Goal: Information Seeking & Learning: Learn about a topic

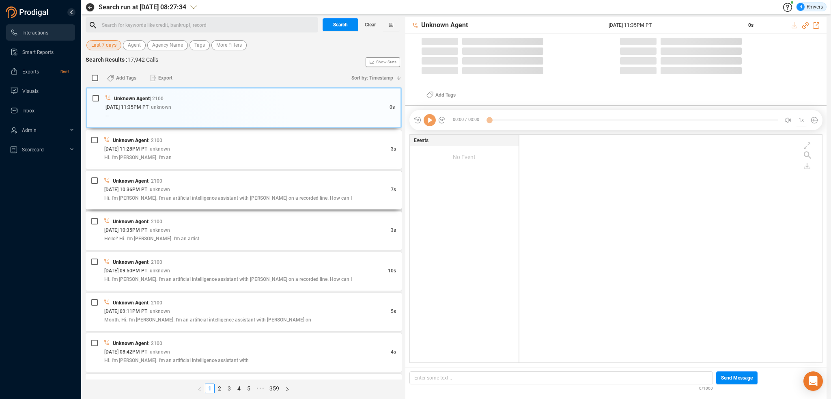
scroll to position [226, 299]
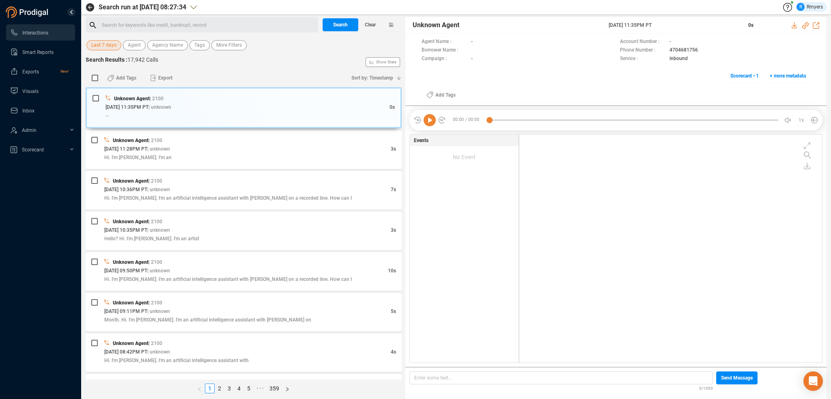
click at [113, 46] on span "Last 7 days" at bounding box center [103, 45] width 25 height 10
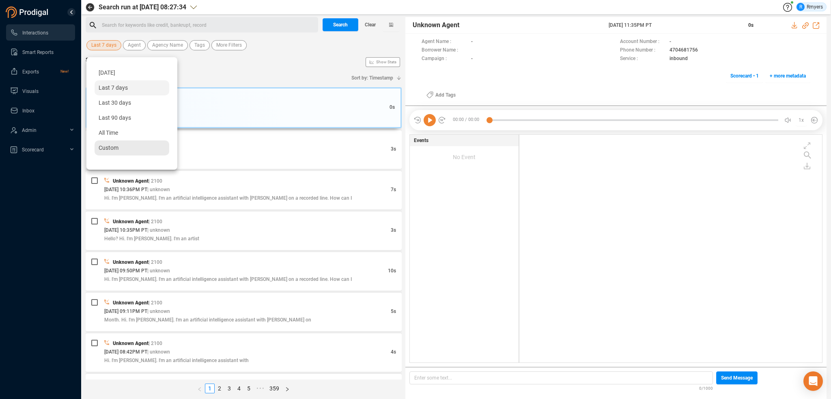
click at [125, 145] on div "Custom" at bounding box center [132, 147] width 75 height 15
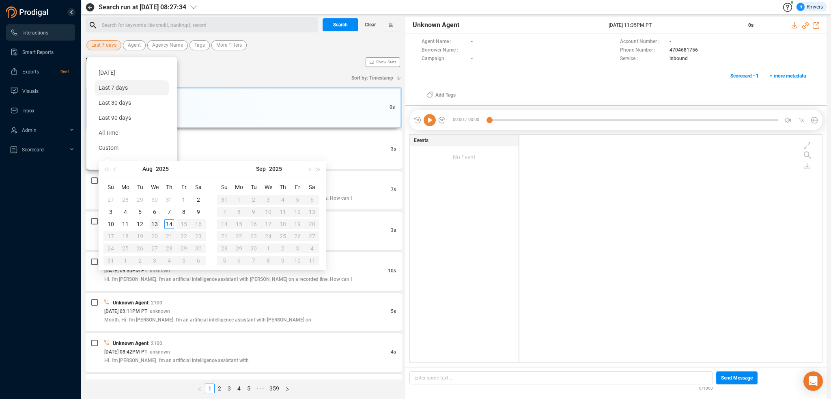
type input "[DATE]"
click at [157, 227] on div "13" at bounding box center [155, 224] width 10 height 10
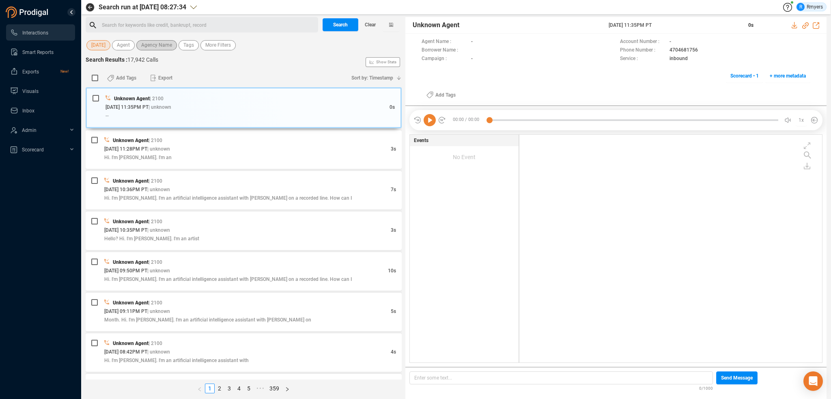
click at [152, 45] on span "Agency Name" at bounding box center [156, 45] width 31 height 10
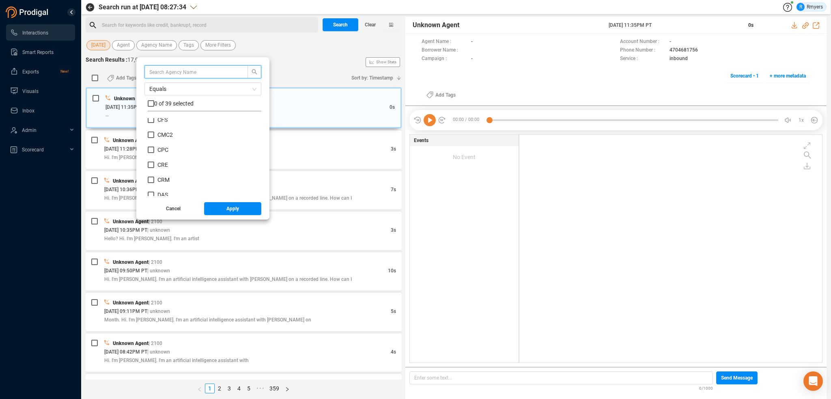
scroll to position [122, 0]
click at [160, 165] on span "CRM" at bounding box center [164, 165] width 12 height 6
click at [154, 165] on input "CRM" at bounding box center [151, 165] width 6 height 6
checkbox input "true"
click at [218, 211] on button "Apply" at bounding box center [233, 208] width 58 height 13
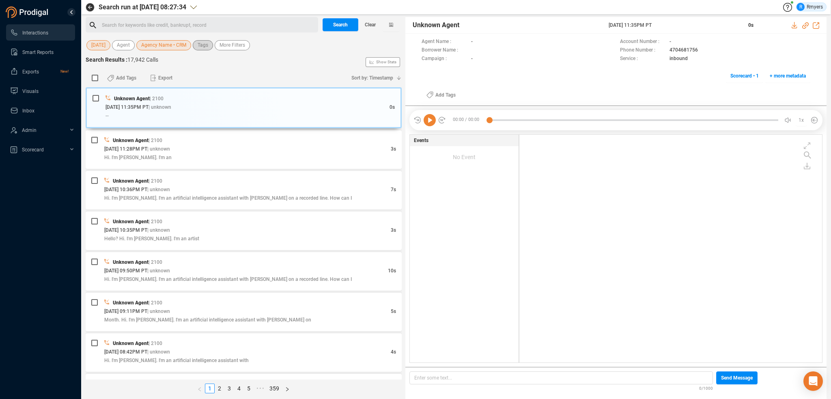
click at [207, 48] on span "Tags" at bounding box center [203, 45] width 11 height 10
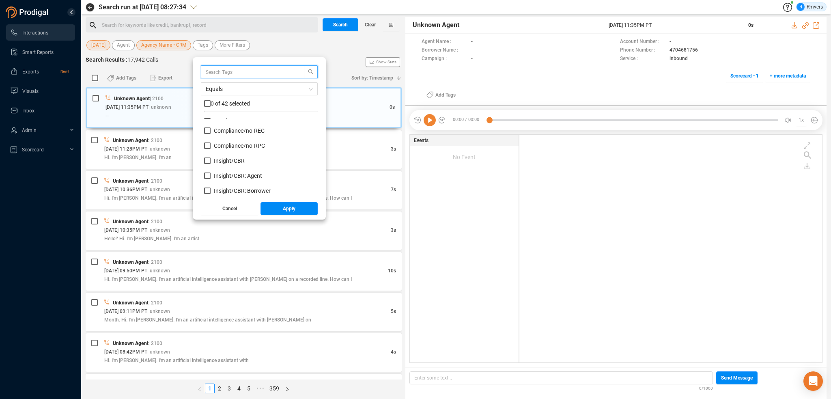
scroll to position [81, 0]
click at [227, 147] on span "Insight/ CBR" at bounding box center [229, 146] width 31 height 6
click at [211, 147] on input "Insight/ CBR" at bounding box center [207, 146] width 6 height 6
checkbox input "true"
click at [227, 157] on label "Insight/ CBR: Agent" at bounding box center [234, 161] width 61 height 9
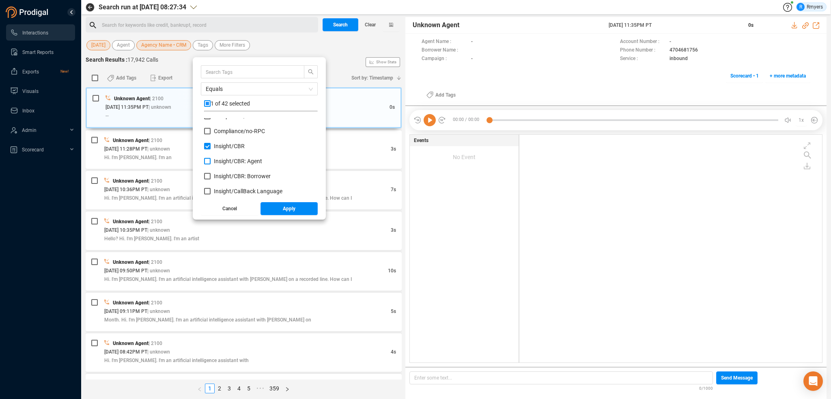
click at [211, 158] on input "Insight/ CBR: Agent" at bounding box center [207, 161] width 6 height 6
checkbox input "true"
click at [229, 173] on span "Insight/ CBR: Borrower" at bounding box center [242, 176] width 57 height 6
click at [211, 173] on input "Insight/ CBR: Borrower" at bounding box center [207, 176] width 6 height 6
checkbox input "true"
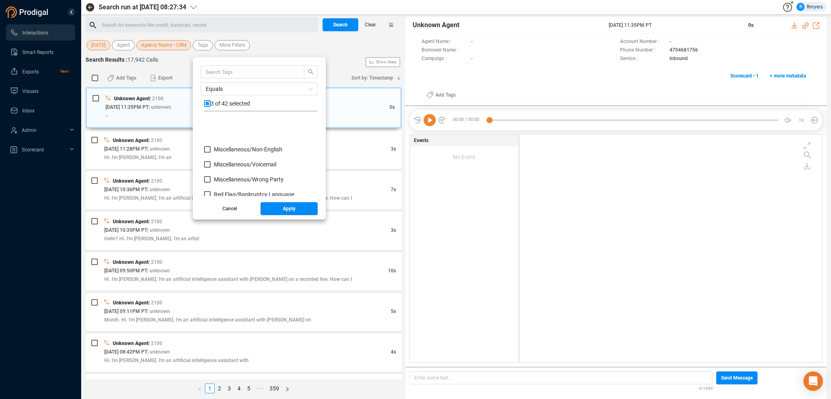
scroll to position [365, 0]
click at [229, 148] on span "Red Flag/ Bankruptcy Language" at bounding box center [254, 147] width 80 height 6
click at [211, 148] on input "Red Flag/ Bankruptcy Language" at bounding box center [207, 147] width 6 height 6
checkbox input "true"
click at [230, 176] on span "Red Flag/ Escalation Language" at bounding box center [253, 177] width 78 height 6
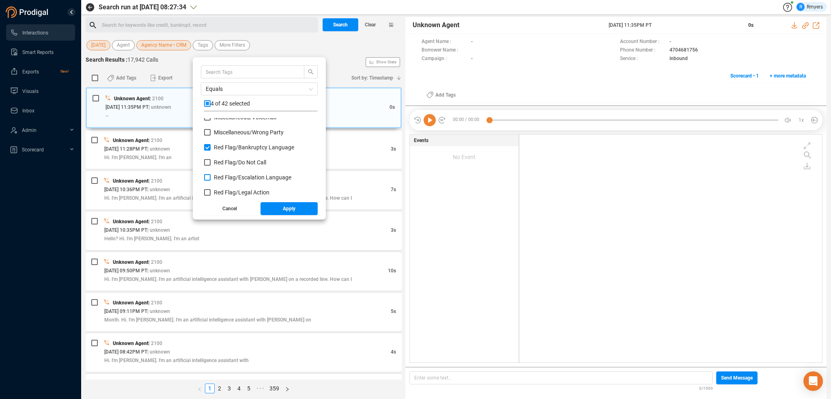
click at [211, 176] on input "Red Flag/ Escalation Language" at bounding box center [207, 177] width 6 height 6
checkbox input "true"
click at [228, 194] on span "Red Flag/ Legal Action" at bounding box center [242, 192] width 56 height 6
click at [211, 194] on input "Red Flag/ Legal Action" at bounding box center [207, 192] width 6 height 6
checkbox input "true"
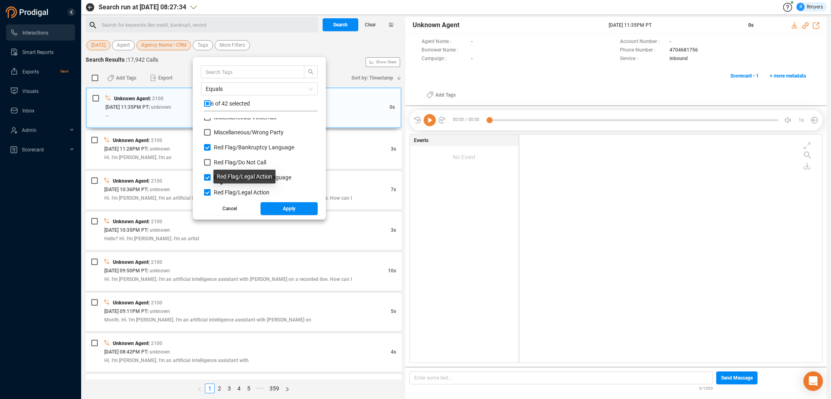
scroll to position [406, 0]
click at [223, 168] on span "Red Flag/ Legal Action: Agent" at bounding box center [250, 167] width 73 height 6
click at [211, 168] on input "Red Flag/ Legal Action: Agent" at bounding box center [207, 167] width 6 height 6
checkbox input "true"
click at [222, 180] on span "Red Flag/ Legal Action: Borrower" at bounding box center [255, 182] width 82 height 6
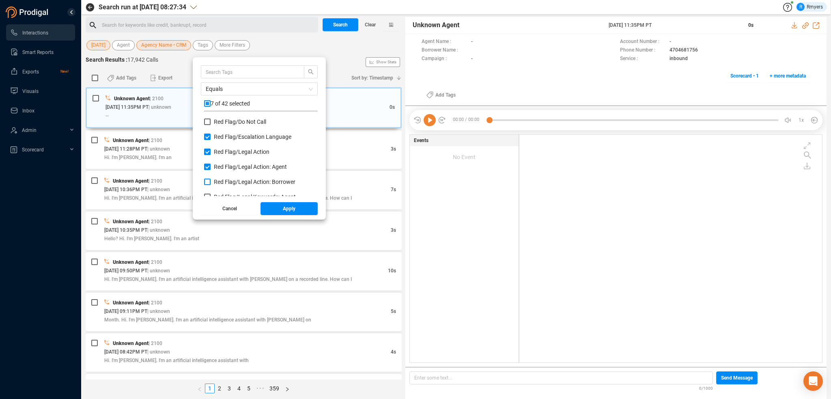
click at [211, 180] on input "Red Flag/ Legal Action: Borrower" at bounding box center [207, 182] width 6 height 6
checkbox input "true"
click at [222, 156] on span "Red Flag/ Legal Keywords: Agent" at bounding box center [255, 156] width 82 height 6
click at [211, 156] on input "Red Flag/ Legal Keywords: Agent" at bounding box center [207, 156] width 6 height 6
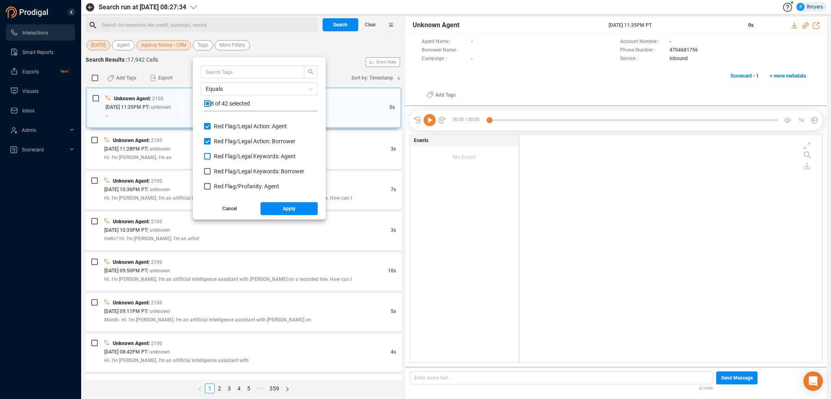
checkbox input "true"
click at [224, 175] on label "Red Flag/ Legal Keywords: Borrower" at bounding box center [256, 171] width 104 height 9
click at [211, 175] on input "Red Flag/ Legal Keywords: Borrower" at bounding box center [207, 171] width 6 height 6
checkbox input "true"
click at [224, 188] on span "Red Flag/ Profanity: Agent" at bounding box center [246, 186] width 65 height 6
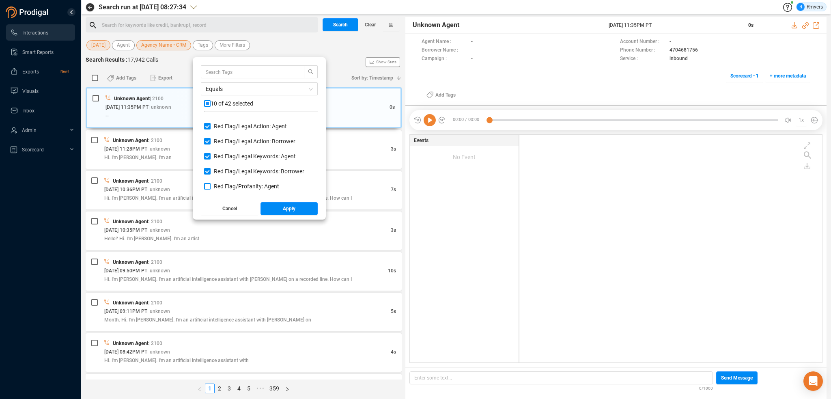
click at [211, 188] on input "Red Flag/ Profanity: Agent" at bounding box center [207, 186] width 6 height 6
checkbox input "true"
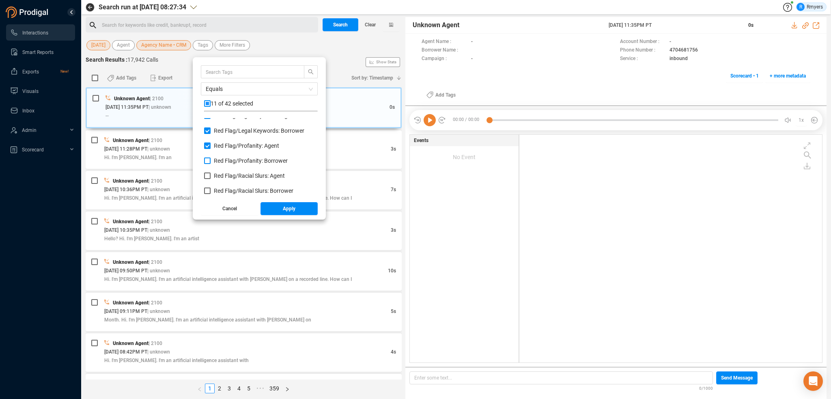
click at [220, 162] on span "Red Flag/ Profanity: Borrower" at bounding box center [251, 161] width 74 height 6
click at [211, 162] on input "Red Flag/ Profanity: Borrower" at bounding box center [207, 161] width 6 height 6
checkbox input "true"
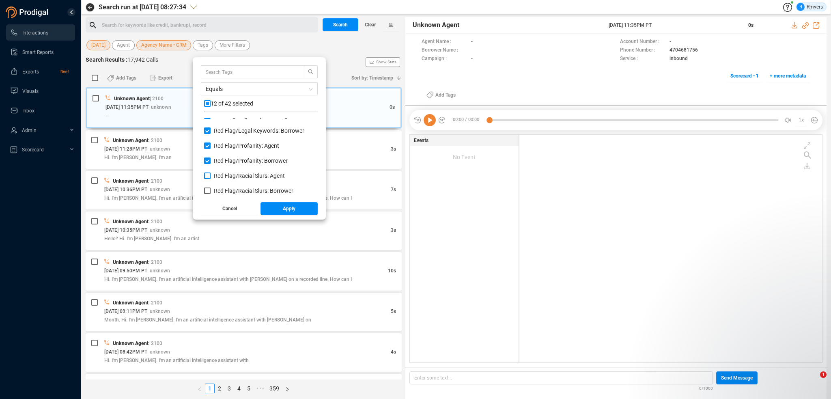
click at [224, 174] on span "Red Flag/ Racial Slurs: Agent" at bounding box center [249, 176] width 71 height 6
click at [211, 174] on input "Red Flag/ Racial Slurs: Agent" at bounding box center [207, 176] width 6 height 6
checkbox input "true"
click at [226, 190] on span "Red Flag/ Racial Slurs: Borrower" at bounding box center [254, 191] width 80 height 6
click at [211, 190] on input "Red Flag/ Racial Slurs: Borrower" at bounding box center [207, 191] width 6 height 6
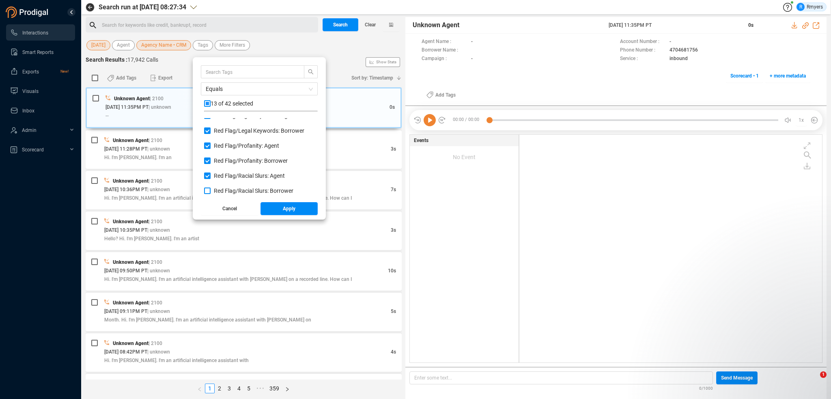
checkbox input "true"
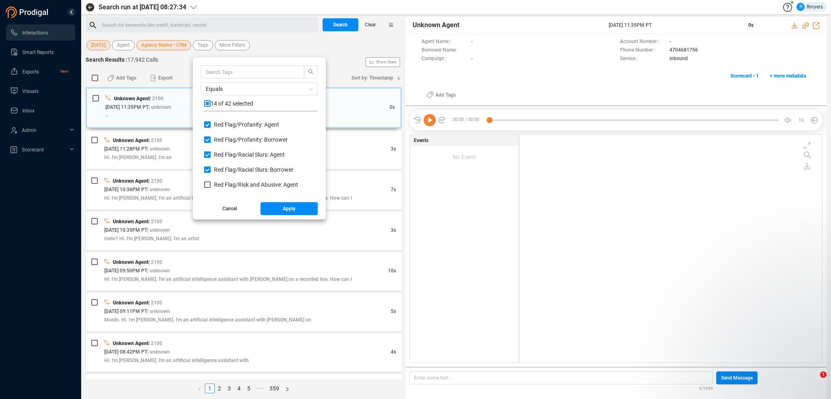
scroll to position [528, 0]
click at [225, 169] on div "Red Flag/ Risk and Abusive: Agent" at bounding box center [261, 168] width 114 height 15
click at [227, 184] on label "Red Flag/ Risk and Abusive: Borrower" at bounding box center [257, 180] width 106 height 9
click at [211, 184] on input "Red Flag/ Risk and Abusive: Borrower" at bounding box center [207, 180] width 6 height 6
checkbox input "true"
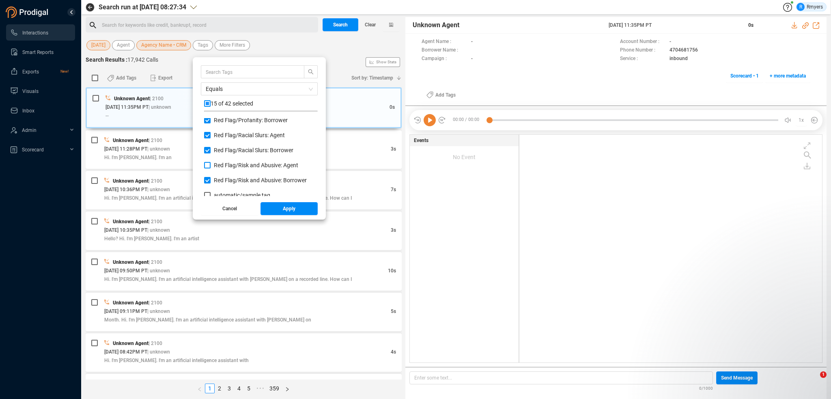
click at [226, 166] on span "Red Flag/ Risk and Abusive: Agent" at bounding box center [256, 165] width 84 height 6
click at [211, 166] on input "Red Flag/ Risk and Abusive: Agent" at bounding box center [207, 165] width 6 height 6
checkbox input "true"
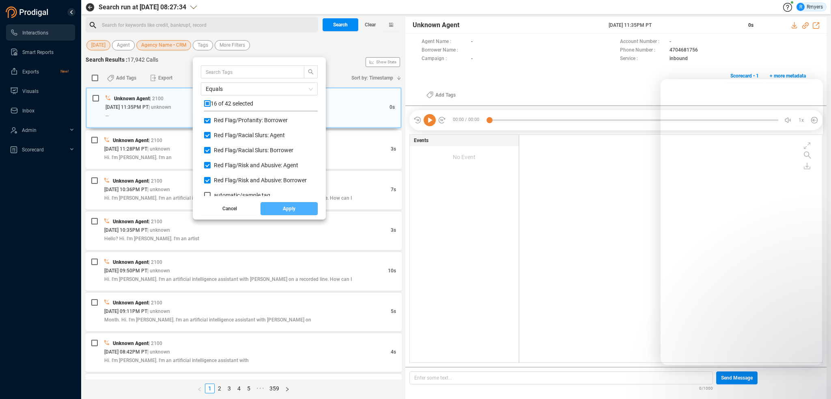
click at [284, 207] on span "Apply" at bounding box center [289, 208] width 13 height 13
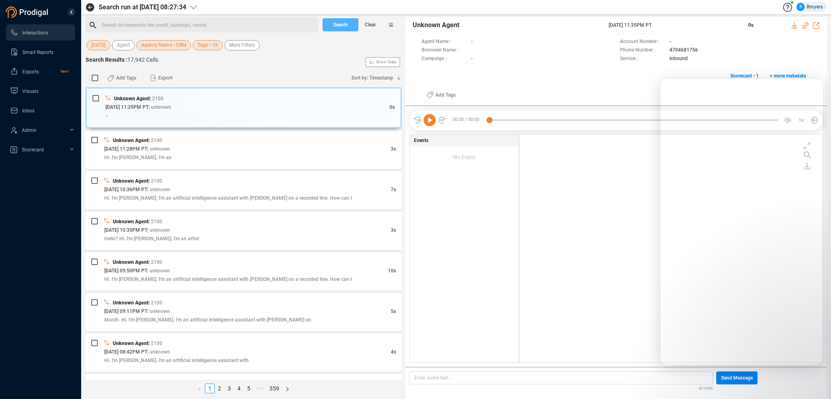
click at [341, 22] on span "Search" at bounding box center [340, 24] width 15 height 13
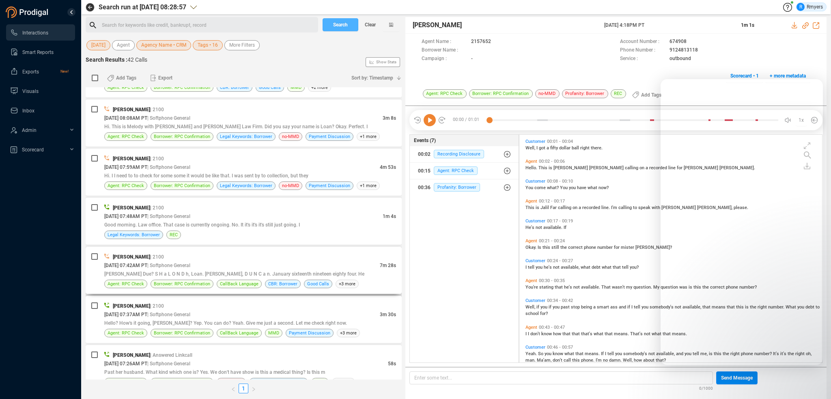
scroll to position [1766, 0]
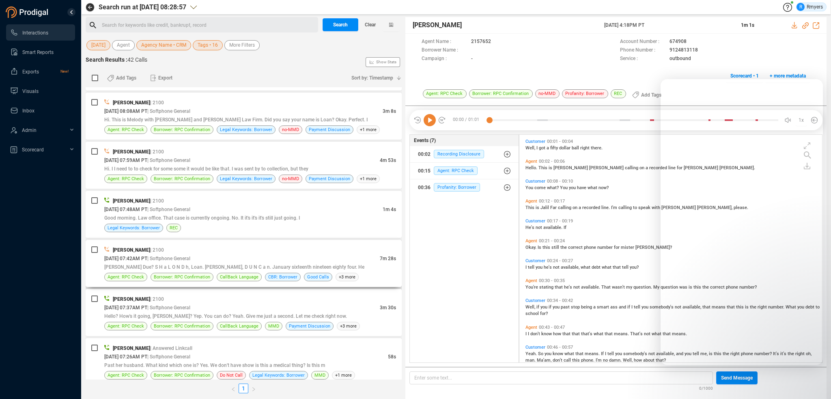
click at [184, 256] on span "| Softphone General" at bounding box center [168, 259] width 43 height 6
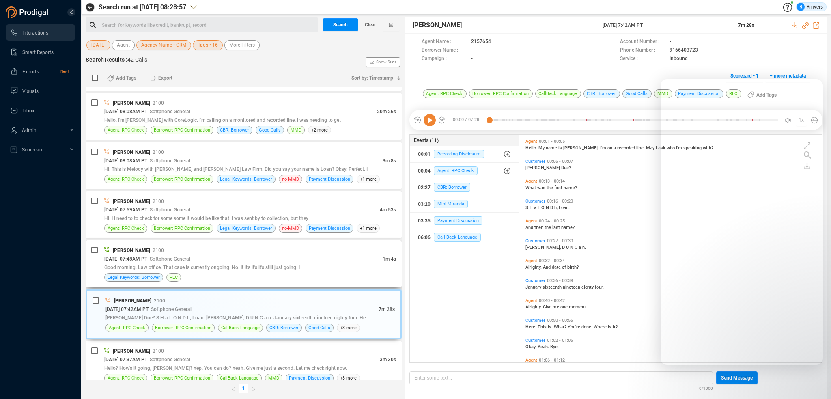
scroll to position [1642, 0]
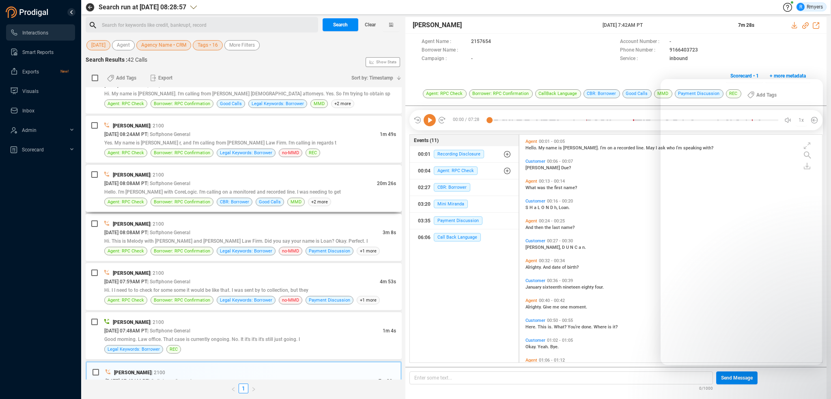
click at [254, 179] on div "[DATE] 08:08AM PT | Softphone General" at bounding box center [240, 183] width 273 height 9
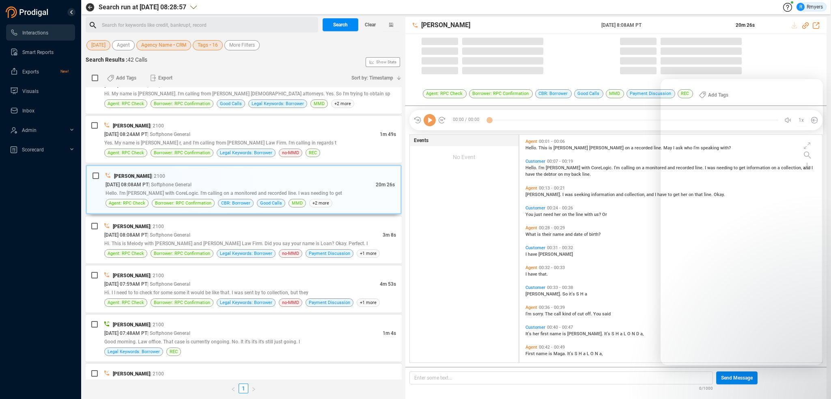
scroll to position [226, 299]
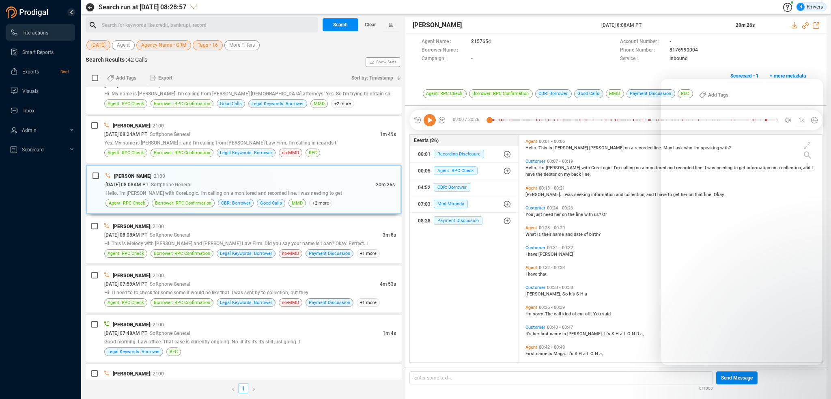
click at [433, 123] on icon at bounding box center [430, 120] width 12 height 12
click at [804, 26] on icon at bounding box center [806, 25] width 6 height 6
click at [430, 118] on icon at bounding box center [430, 120] width 12 height 12
click at [428, 121] on icon at bounding box center [430, 120] width 12 height 12
click at [428, 122] on icon at bounding box center [430, 120] width 12 height 12
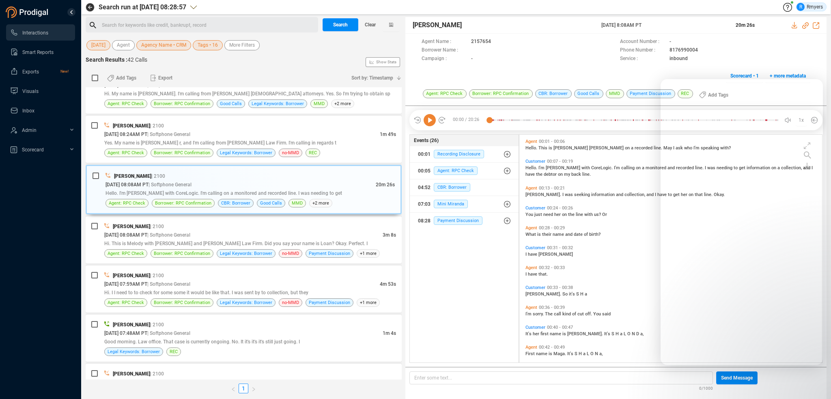
drag, startPoint x: 645, startPoint y: 208, endPoint x: 296, endPoint y: 70, distance: 375.5
click at [296, 70] on div "Add Tags Export" at bounding box center [223, 77] width 246 height 17
click at [427, 120] on icon at bounding box center [430, 120] width 12 height 12
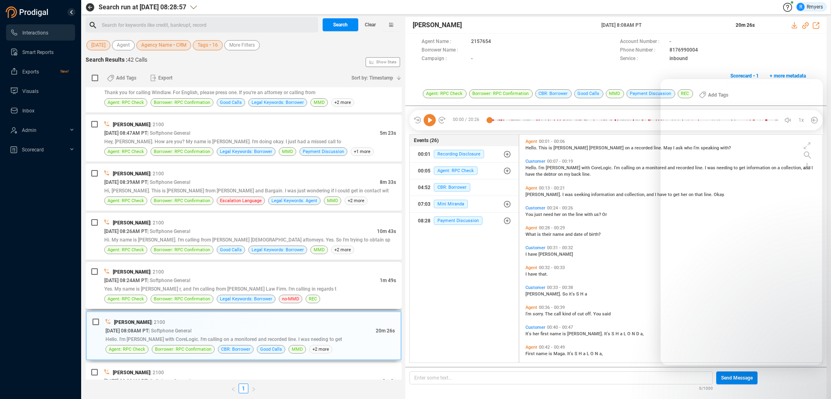
scroll to position [1482, 0]
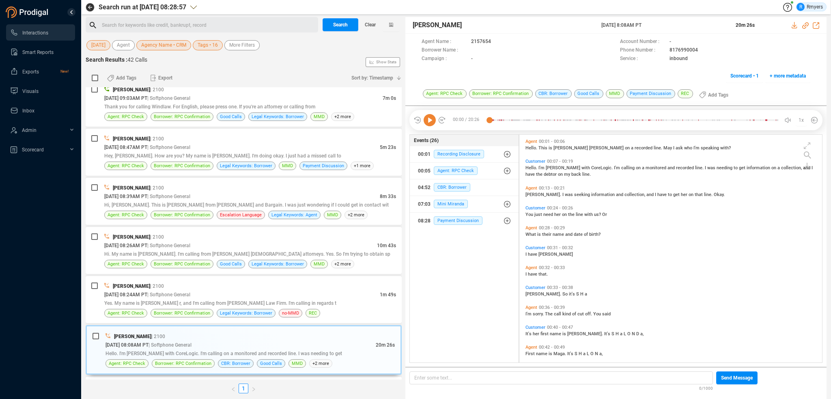
click at [430, 121] on icon at bounding box center [430, 120] width 12 height 12
click at [429, 119] on icon at bounding box center [430, 120] width 12 height 12
click at [430, 119] on icon at bounding box center [430, 120] width 12 height 12
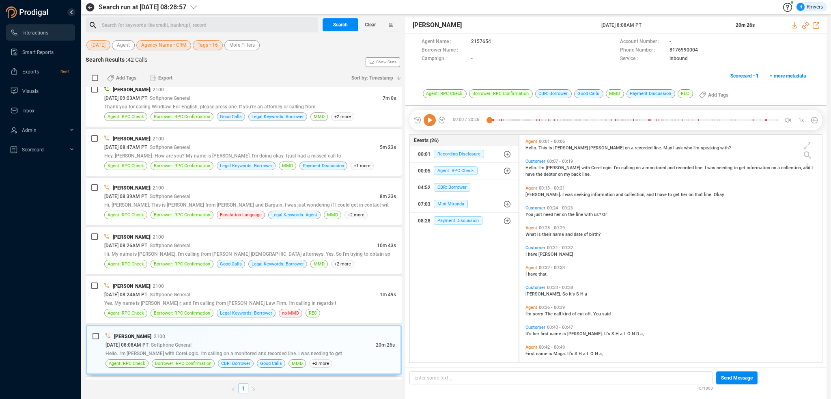
click at [430, 119] on icon at bounding box center [430, 120] width 12 height 12
click at [428, 119] on icon at bounding box center [430, 120] width 12 height 12
click at [425, 120] on icon at bounding box center [430, 120] width 12 height 12
click at [429, 118] on icon at bounding box center [430, 120] width 12 height 12
click at [444, 110] on div "00:00 / 20:26 1x" at bounding box center [616, 120] width 413 height 20
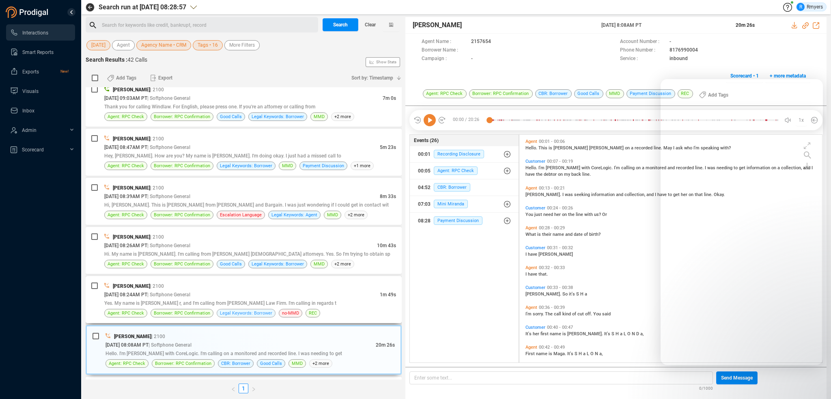
scroll to position [1563, 0]
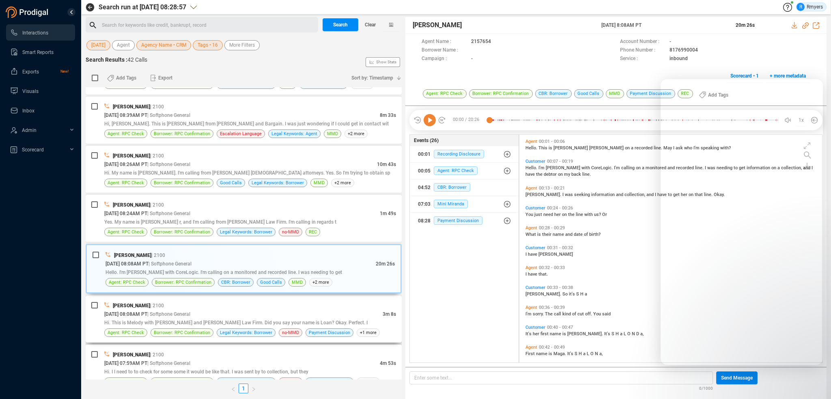
click at [236, 310] on div "[DATE] 08:08AM PT | Softphone General" at bounding box center [243, 314] width 279 height 9
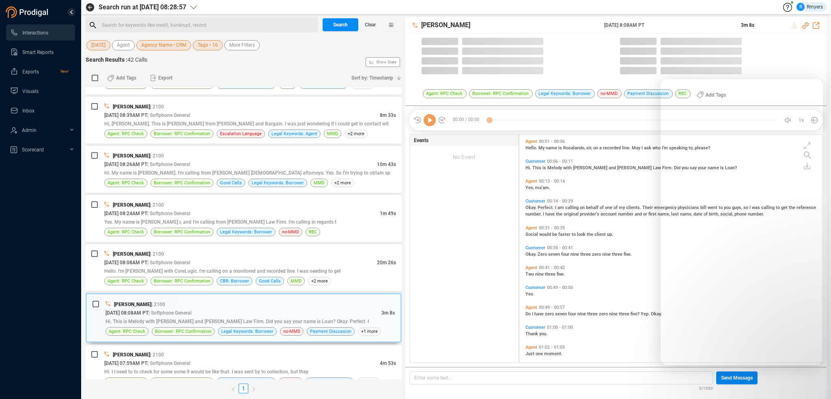
scroll to position [226, 299]
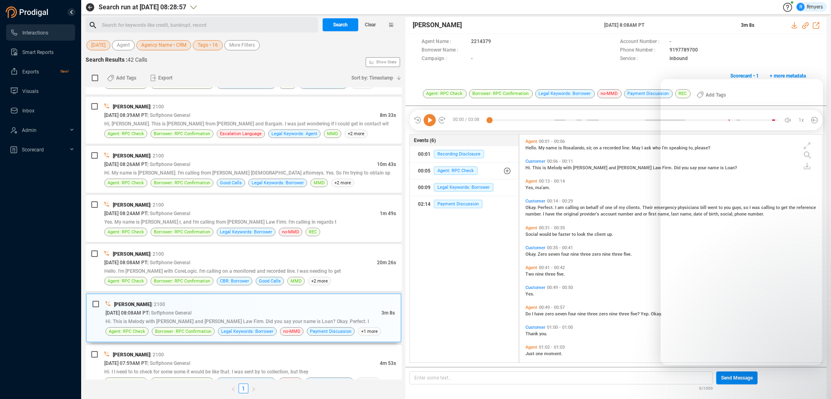
click at [429, 123] on icon at bounding box center [430, 120] width 12 height 12
click at [202, 268] on span "Hello. I'm [PERSON_NAME] with CoreLogic. I'm calling on a monitored and recorde…" at bounding box center [222, 271] width 237 height 6
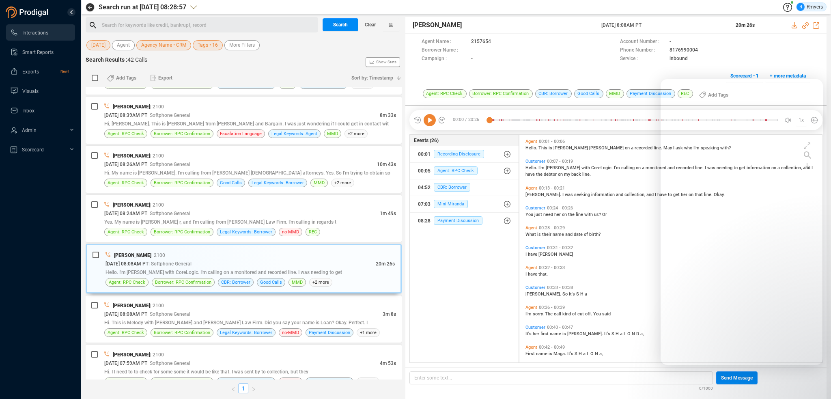
click at [430, 122] on icon at bounding box center [430, 120] width 12 height 12
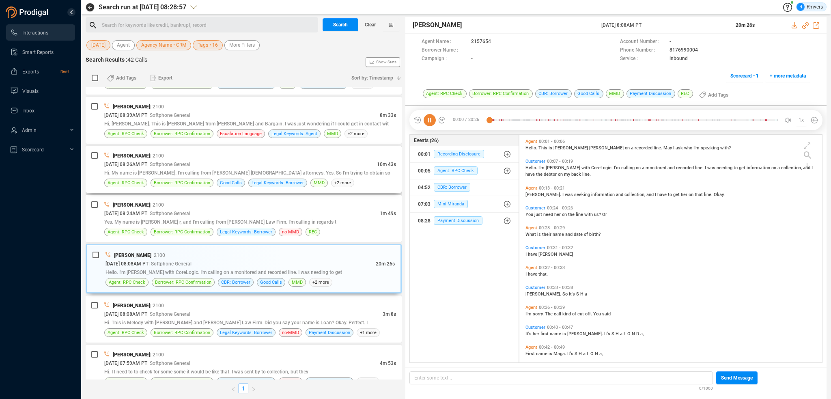
click at [145, 162] on span "[DATE] 08:26AM PT" at bounding box center [125, 165] width 43 height 6
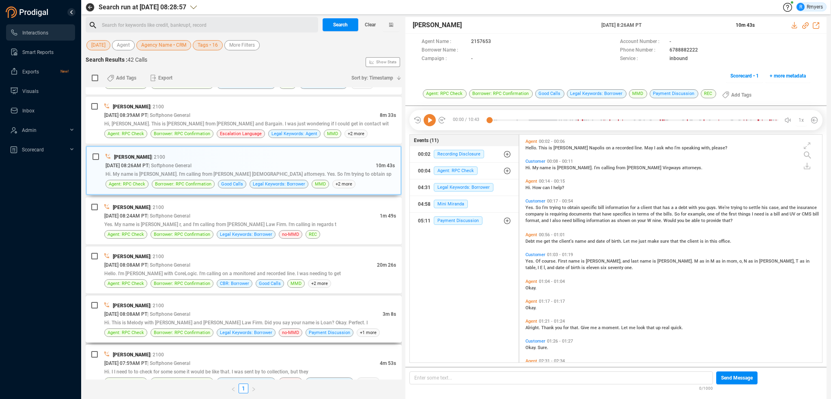
drag, startPoint x: 192, startPoint y: 299, endPoint x: 199, endPoint y: 299, distance: 7.3
click at [196, 301] on div "[PERSON_NAME] | 2100" at bounding box center [250, 305] width 292 height 9
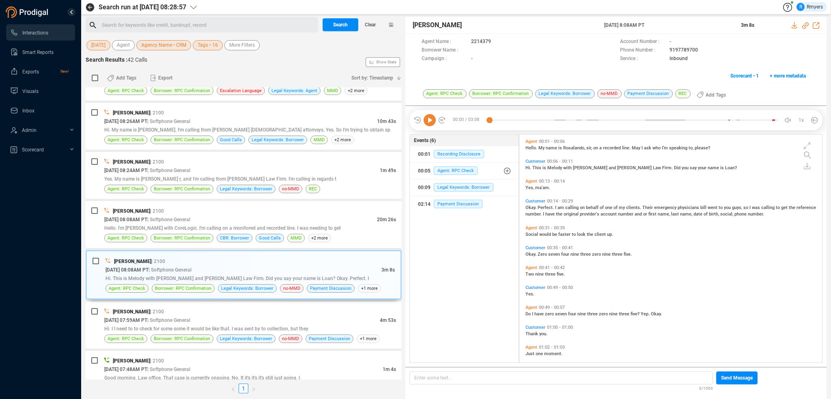
scroll to position [1563, 0]
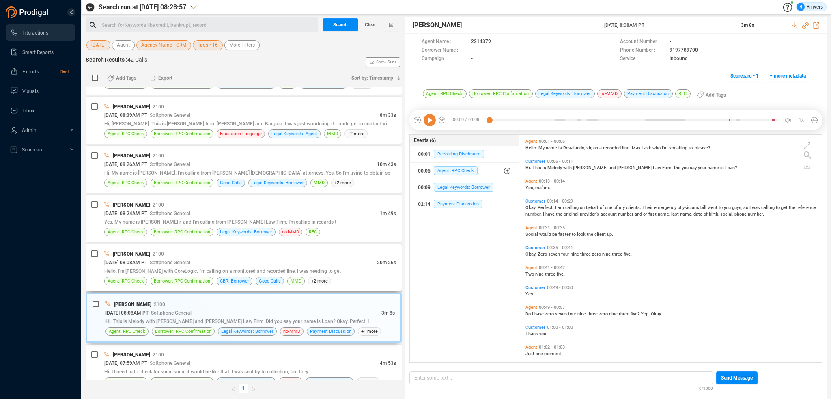
click at [237, 268] on span "Hello. I'm [PERSON_NAME] with CoreLogic. I'm calling on a monitored and recorde…" at bounding box center [222, 271] width 237 height 6
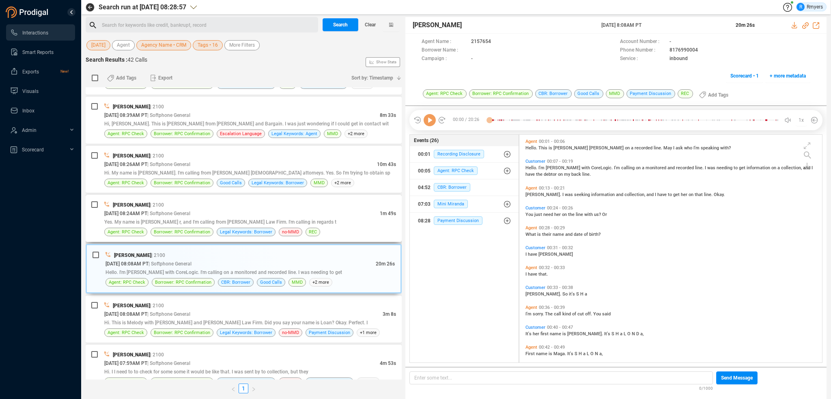
scroll to position [226, 299]
click at [430, 119] on icon at bounding box center [430, 120] width 12 height 12
click at [430, 121] on icon at bounding box center [430, 120] width 12 height 12
click at [429, 121] on icon at bounding box center [430, 120] width 12 height 12
click at [431, 123] on icon at bounding box center [430, 120] width 12 height 12
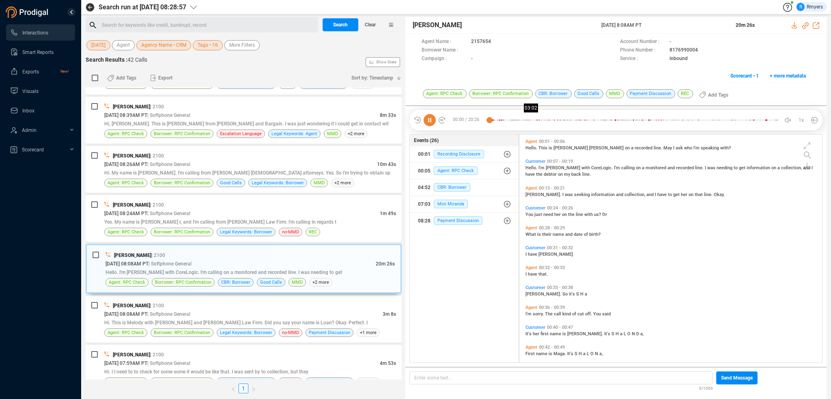
click at [532, 121] on div at bounding box center [634, 120] width 289 height 12
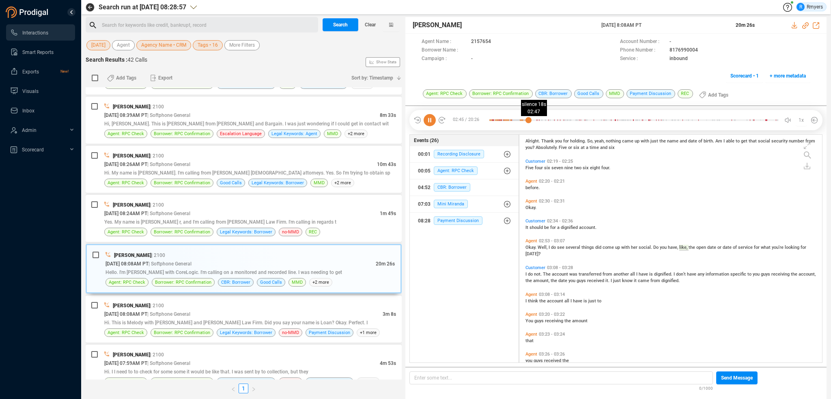
click at [529, 119] on div at bounding box center [634, 120] width 289 height 12
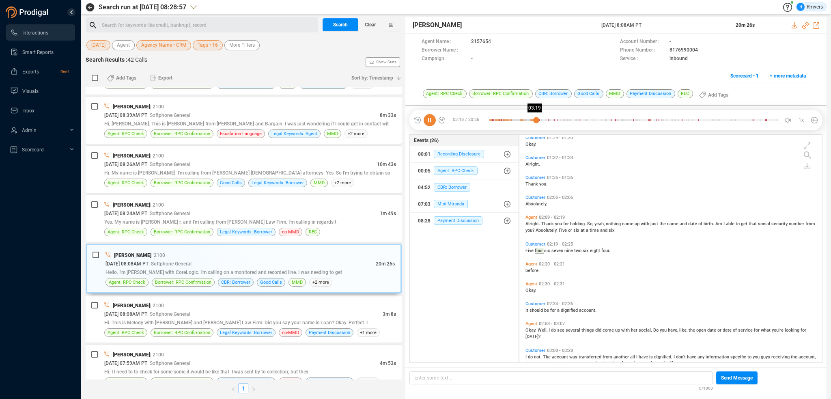
scroll to position [605, 0]
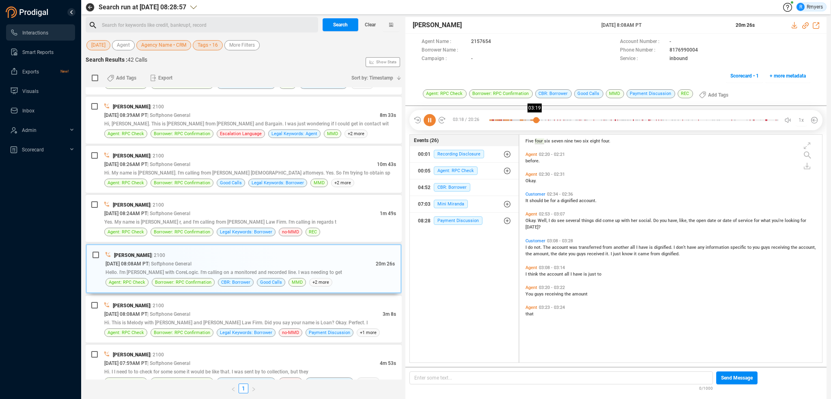
drag, startPoint x: 491, startPoint y: 121, endPoint x: 543, endPoint y: 121, distance: 52.4
click at [542, 120] on div at bounding box center [634, 120] width 289 height 12
click at [531, 119] on div at bounding box center [634, 120] width 289 height 12
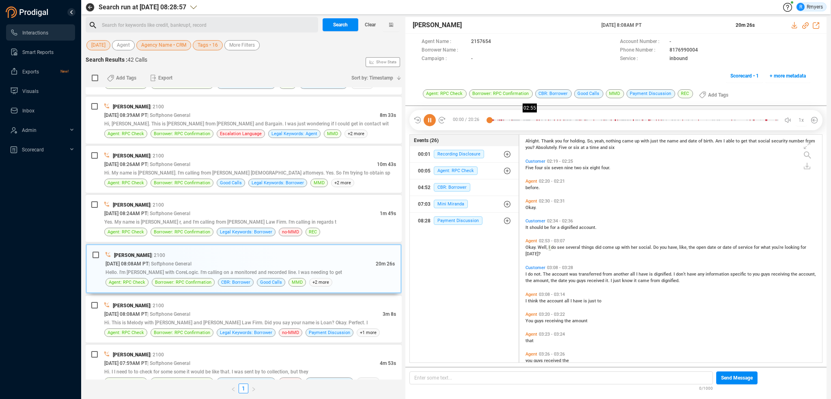
click at [531, 119] on div at bounding box center [634, 120] width 289 height 12
click at [460, 173] on span "Agent: RPC Check" at bounding box center [456, 170] width 44 height 9
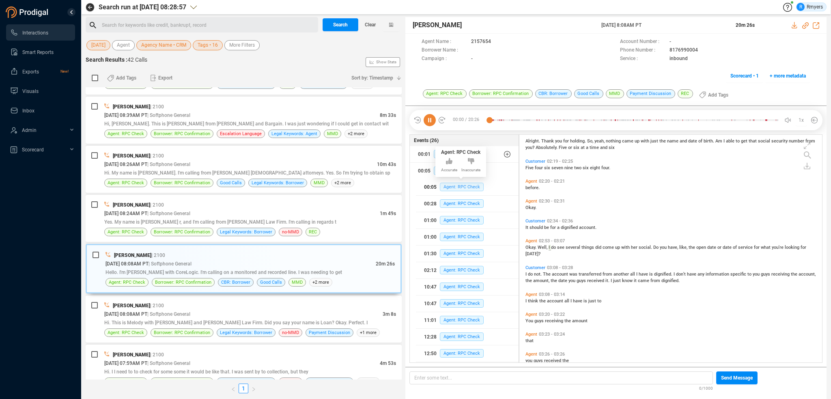
click at [462, 187] on span "Agent: RPC Check" at bounding box center [462, 187] width 44 height 9
click at [460, 204] on span "Agent: RPC Check" at bounding box center [462, 203] width 44 height 9
click at [430, 121] on icon at bounding box center [430, 120] width 12 height 12
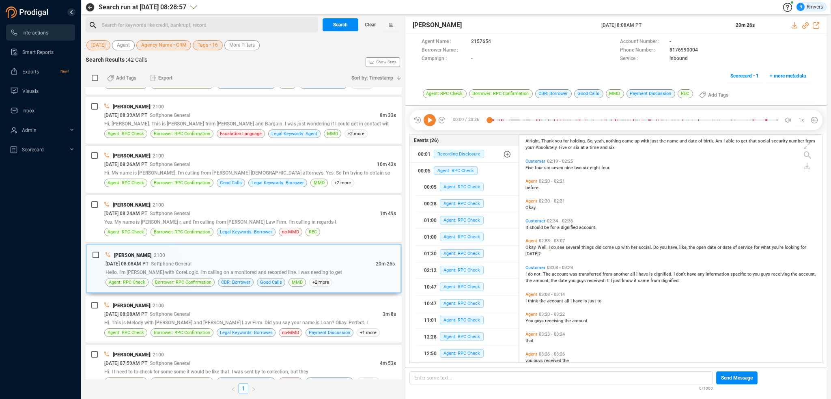
click at [429, 120] on icon at bounding box center [430, 120] width 12 height 12
click at [455, 206] on span "Agent: RPC Check" at bounding box center [462, 203] width 44 height 9
click at [429, 121] on icon at bounding box center [430, 120] width 12 height 12
click at [430, 121] on icon at bounding box center [430, 120] width 12 height 12
click at [429, 121] on icon at bounding box center [430, 120] width 12 height 12
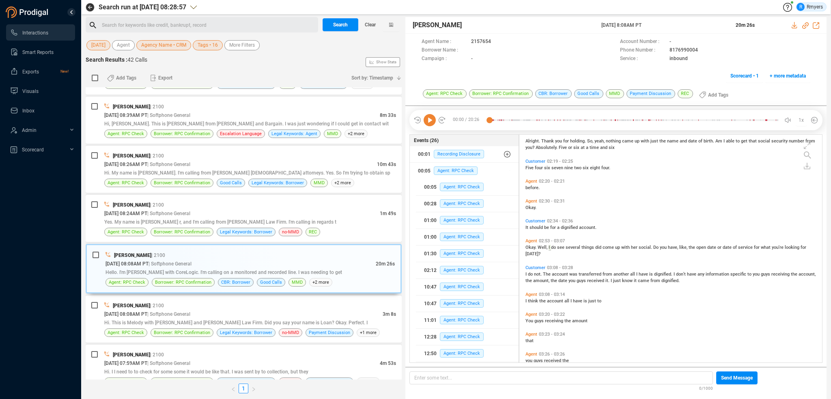
click at [429, 121] on icon at bounding box center [430, 120] width 12 height 12
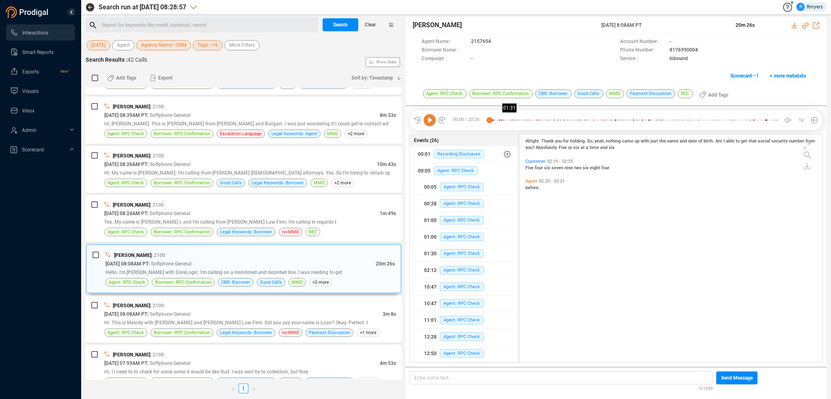
click at [511, 121] on div at bounding box center [634, 120] width 289 height 12
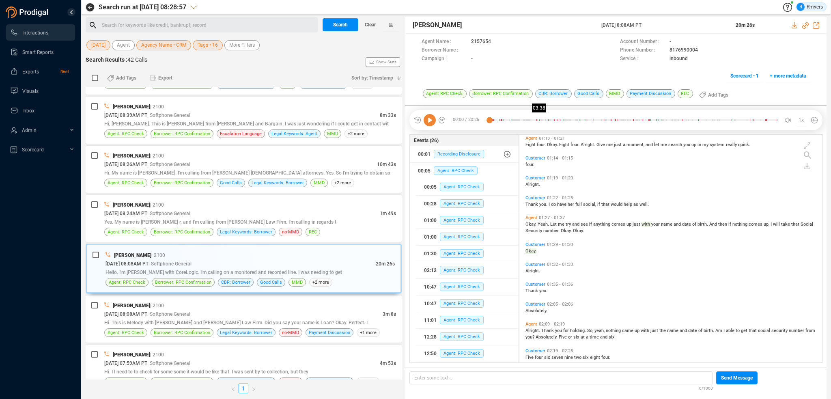
drag, startPoint x: 489, startPoint y: 119, endPoint x: 549, endPoint y: 126, distance: 60.1
click at [549, 126] on div "00:00 / 20:26 03:38 1x" at bounding box center [616, 120] width 413 height 20
click at [462, 244] on button "01:00 Agent: RPC Check" at bounding box center [467, 237] width 103 height 16
click at [429, 123] on icon at bounding box center [430, 120] width 12 height 12
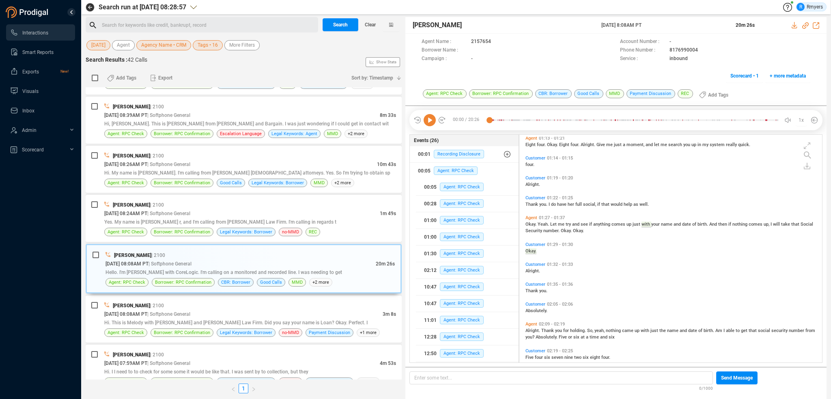
click at [429, 123] on icon at bounding box center [430, 120] width 12 height 12
click at [430, 122] on icon at bounding box center [430, 120] width 12 height 12
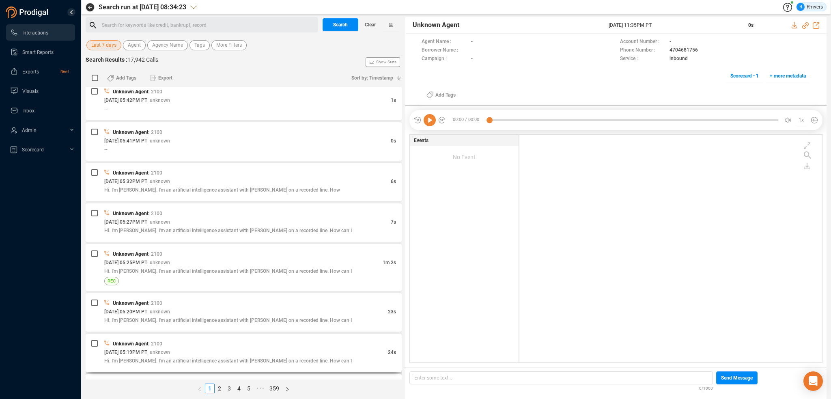
scroll to position [974, 0]
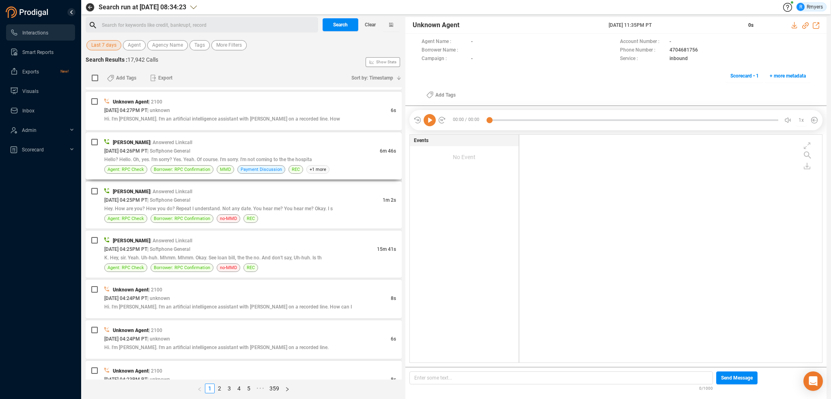
click at [274, 149] on div "08/13/2025 @ 04:26PM PT | Softphone General" at bounding box center [242, 151] width 276 height 9
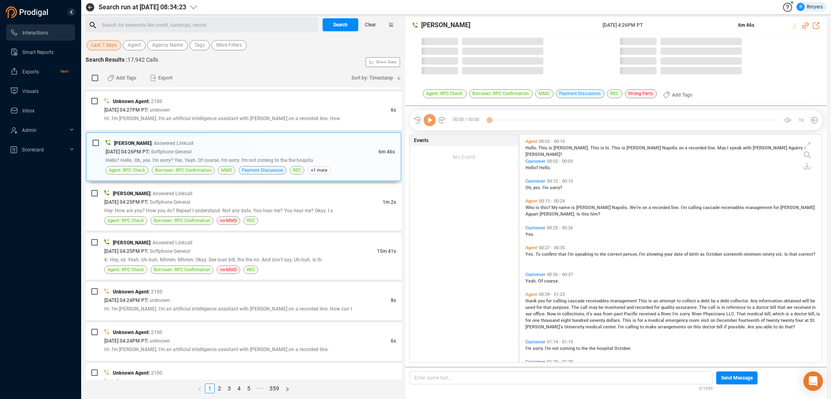
scroll to position [226, 299]
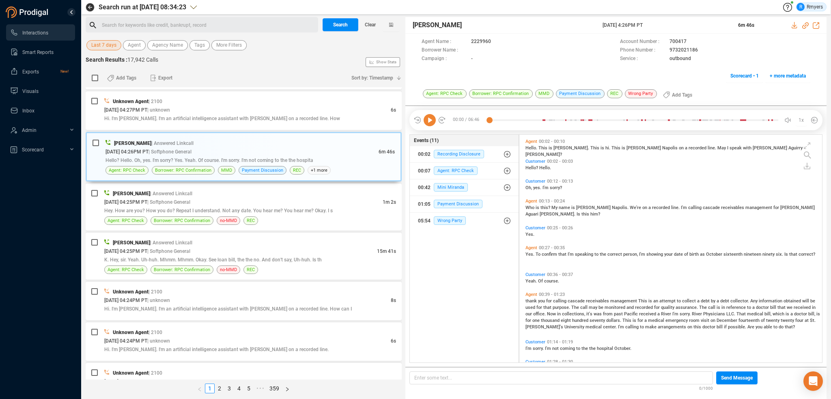
click at [430, 123] on icon at bounding box center [430, 120] width 12 height 12
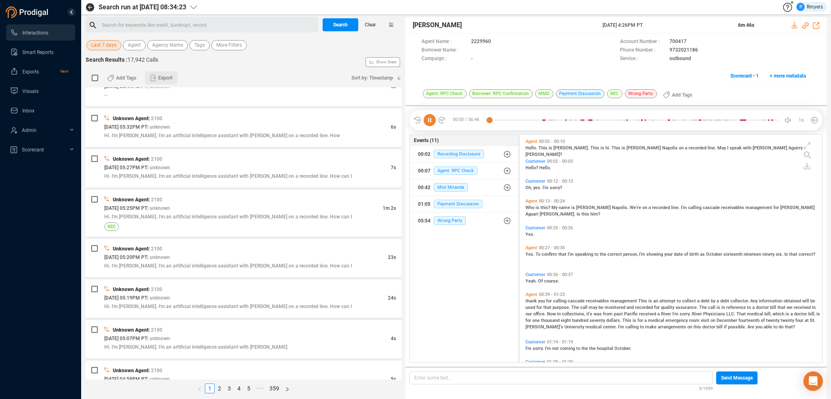
scroll to position [891, 0]
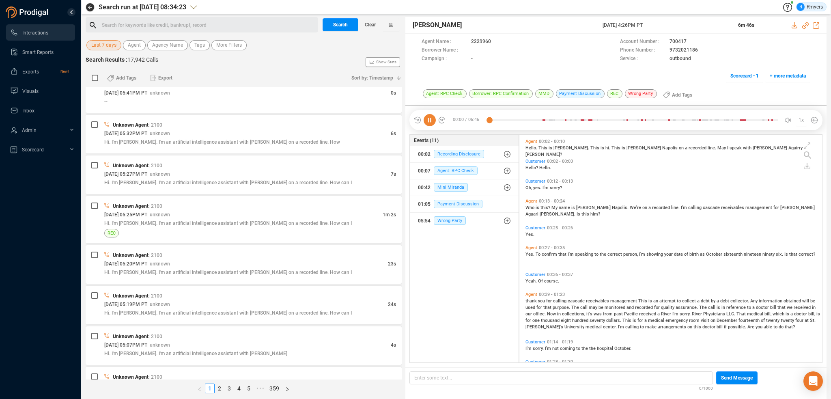
click at [110, 45] on span "Last 7 days" at bounding box center [103, 45] width 25 height 10
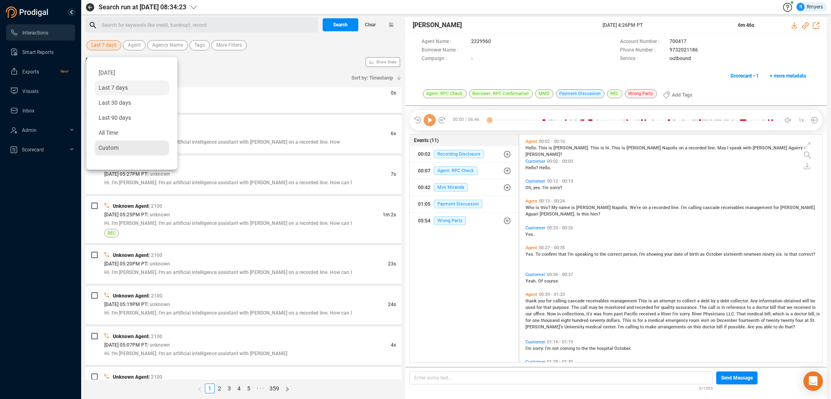
click at [119, 150] on div "Custom" at bounding box center [132, 147] width 75 height 15
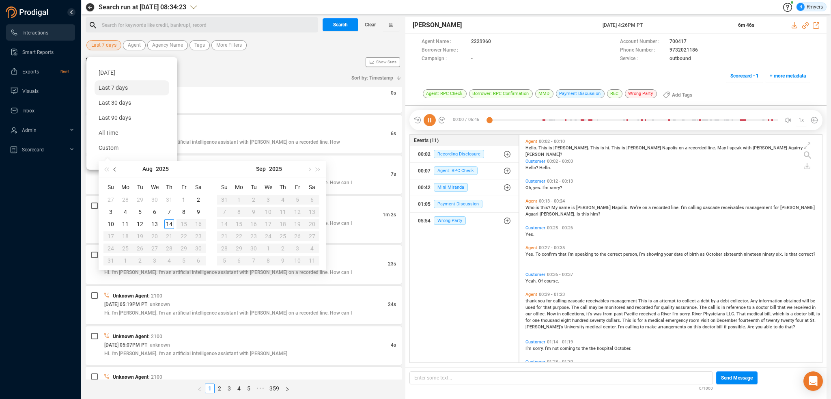
click at [112, 168] on button "button" at bounding box center [115, 169] width 9 height 16
type input "2025-07-01"
click at [143, 197] on div "1" at bounding box center [140, 200] width 10 height 10
type input "[DATE]"
click at [169, 248] on div "31" at bounding box center [169, 249] width 10 height 10
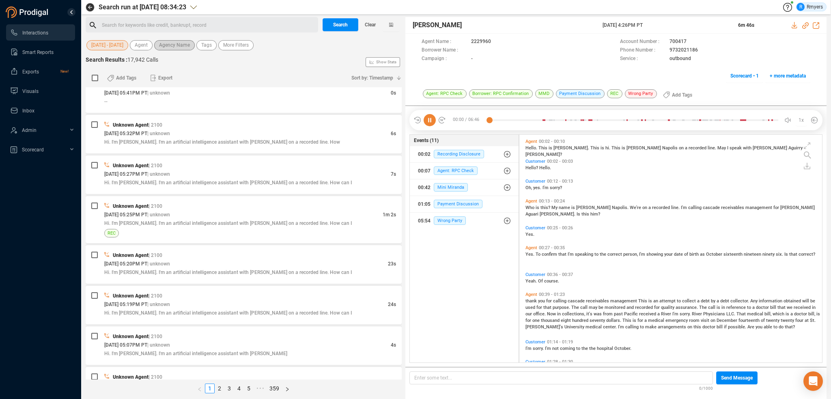
click at [159, 45] on span "Agency Name" at bounding box center [174, 45] width 31 height 10
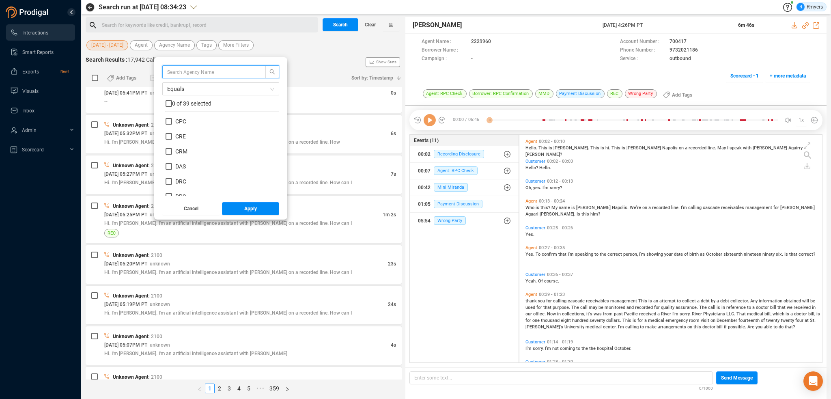
scroll to position [122, 0]
click at [179, 138] on span "CPC" at bounding box center [180, 135] width 11 height 6
click at [172, 138] on input "CPC" at bounding box center [169, 135] width 6 height 6
checkbox input "true"
click at [244, 209] on span "Apply" at bounding box center [250, 208] width 13 height 13
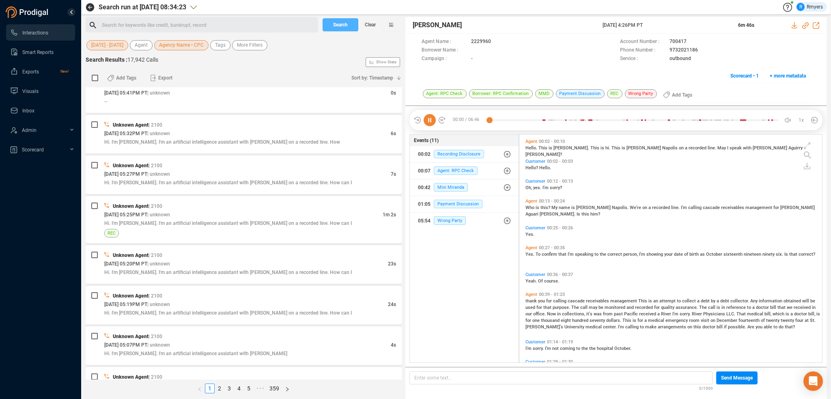
click at [354, 28] on button "Search" at bounding box center [341, 24] width 36 height 13
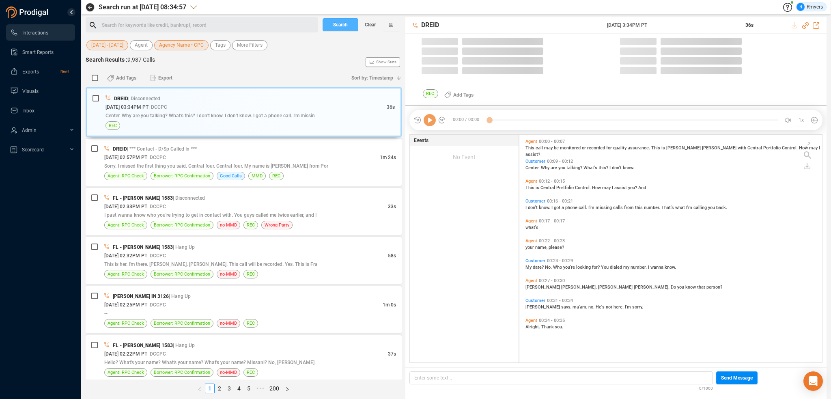
scroll to position [226, 299]
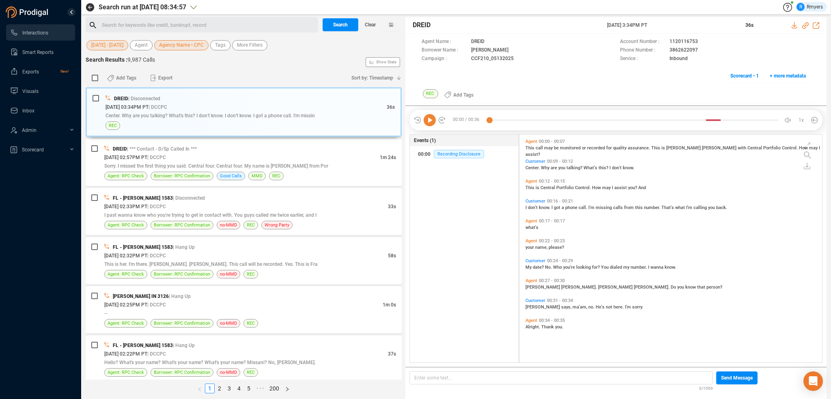
click at [244, 186] on div "DREID | Disconnected 07/31/2025 @ 03:34PM PT | DCCPC 36s Center. Why are you ta…" at bounding box center [244, 233] width 316 height 292
click at [338, 164] on div "Sorry. I missed the first thing you said. Central four. Central four. My name i…" at bounding box center [250, 166] width 292 height 9
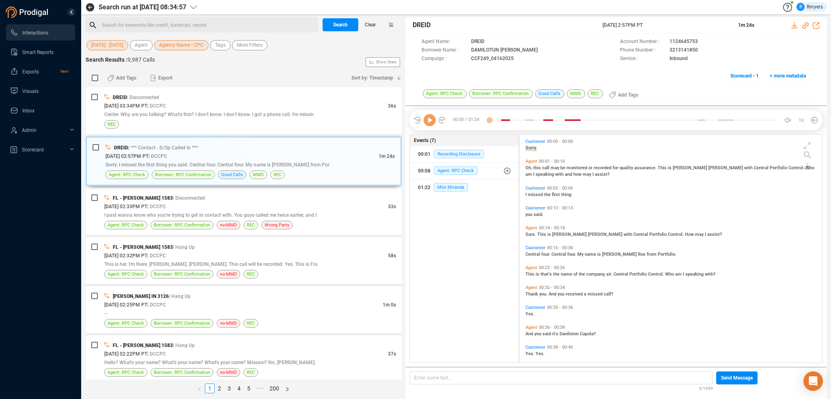
click at [429, 124] on icon at bounding box center [430, 120] width 12 height 12
click at [428, 123] on icon at bounding box center [430, 120] width 12 height 12
click at [174, 214] on span "I past wanna know who you're trying to get in contact with. You guys called me …" at bounding box center [210, 215] width 212 height 6
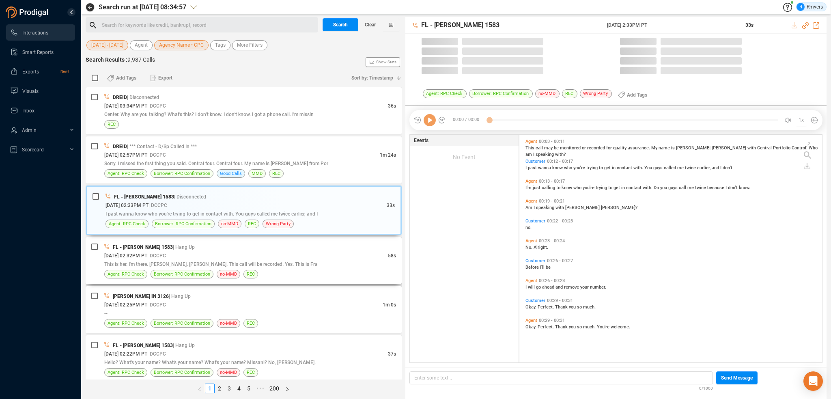
click at [192, 263] on span "This is her. I'm there. Frank Mitchell. Frank Mitchell. This call will be recor…" at bounding box center [211, 264] width 214 height 6
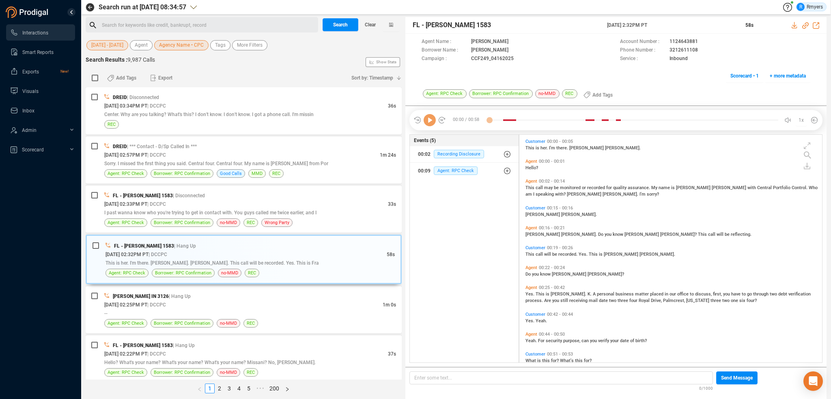
click at [431, 123] on icon at bounding box center [430, 120] width 12 height 12
click at [817, 384] on icon "Open Intercom Messenger" at bounding box center [813, 381] width 9 height 11
click at [431, 121] on icon at bounding box center [430, 120] width 12 height 12
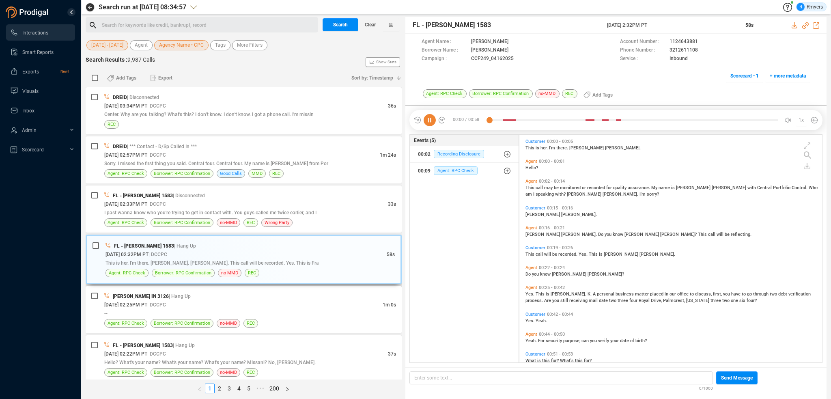
click at [305, 248] on div "FL - Shantae Chambers 1583 | Hang Up" at bounding box center [250, 246] width 289 height 9
click at [430, 121] on icon at bounding box center [430, 120] width 12 height 12
click at [429, 119] on icon at bounding box center [430, 120] width 12 height 12
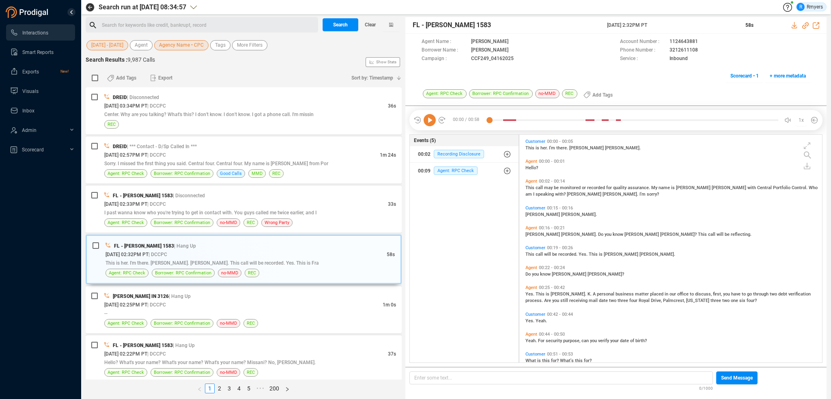
click at [430, 123] on icon at bounding box center [430, 120] width 12 height 12
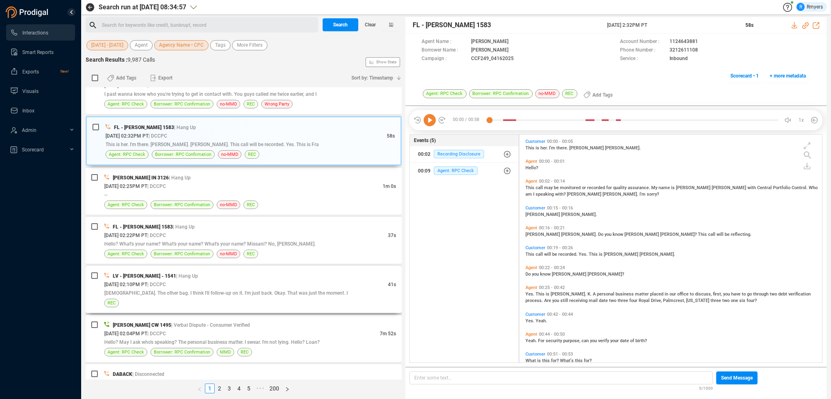
scroll to position [122, 0]
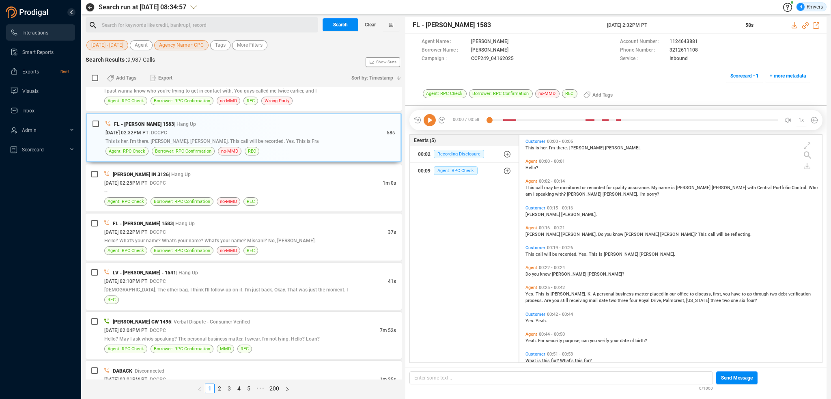
click at [427, 122] on icon at bounding box center [430, 120] width 12 height 12
click at [426, 122] on icon at bounding box center [430, 120] width 12 height 12
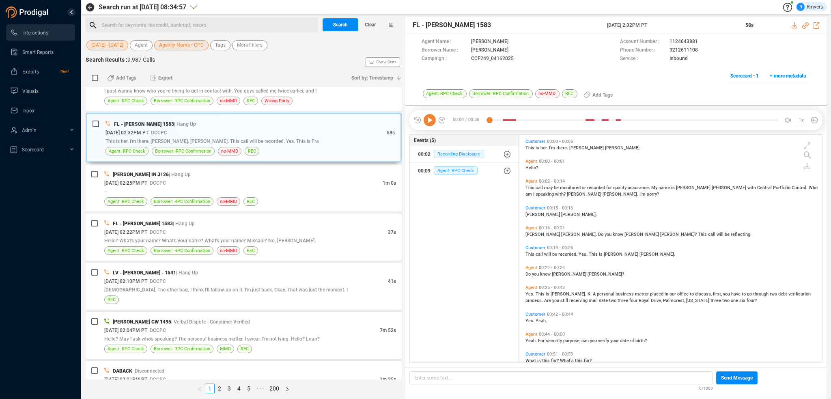
click at [429, 120] on icon at bounding box center [430, 120] width 12 height 12
click at [430, 120] on icon at bounding box center [430, 120] width 12 height 12
click at [428, 120] on icon at bounding box center [430, 120] width 12 height 12
click at [434, 119] on icon at bounding box center [430, 120] width 12 height 12
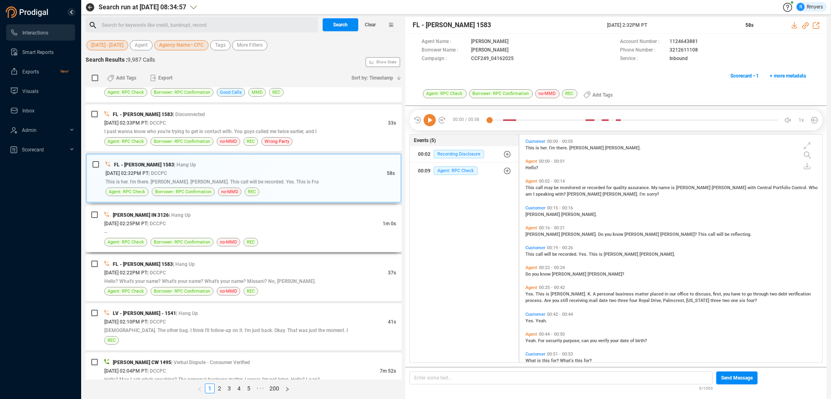
scroll to position [0, 0]
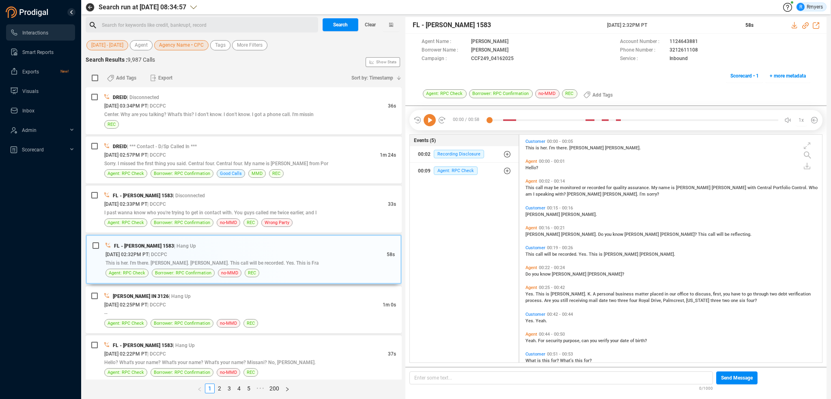
click at [429, 123] on icon at bounding box center [430, 120] width 12 height 12
